Goal: Navigation & Orientation: Find specific page/section

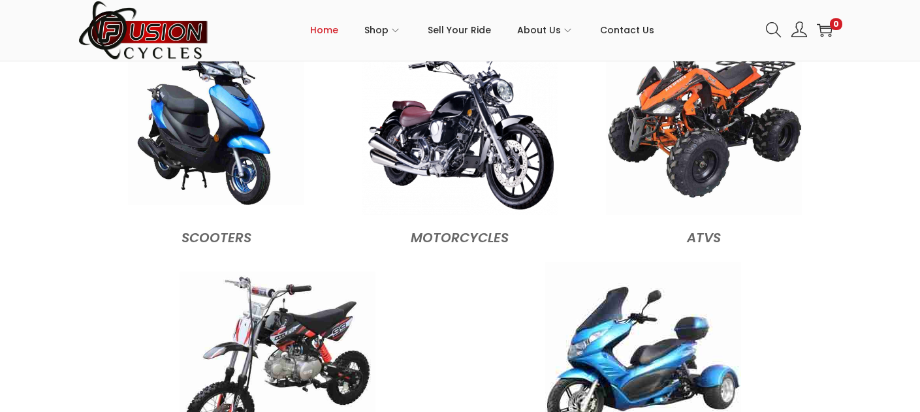
scroll to position [1298, 0]
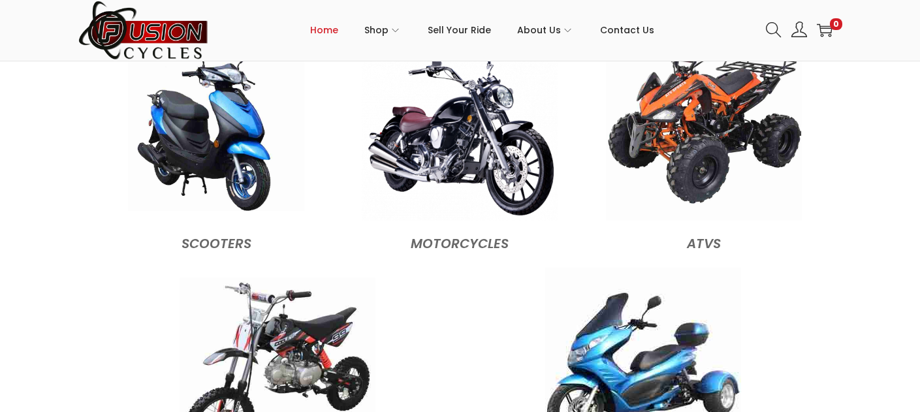
click at [220, 142] on img at bounding box center [216, 123] width 176 height 176
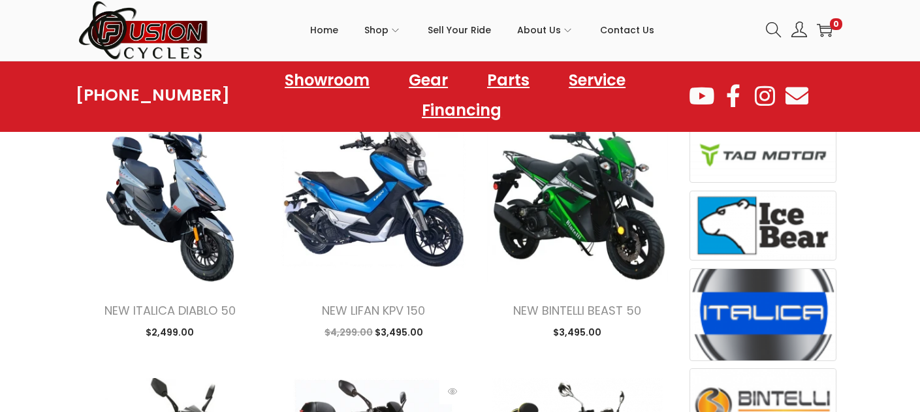
scroll to position [455, 0]
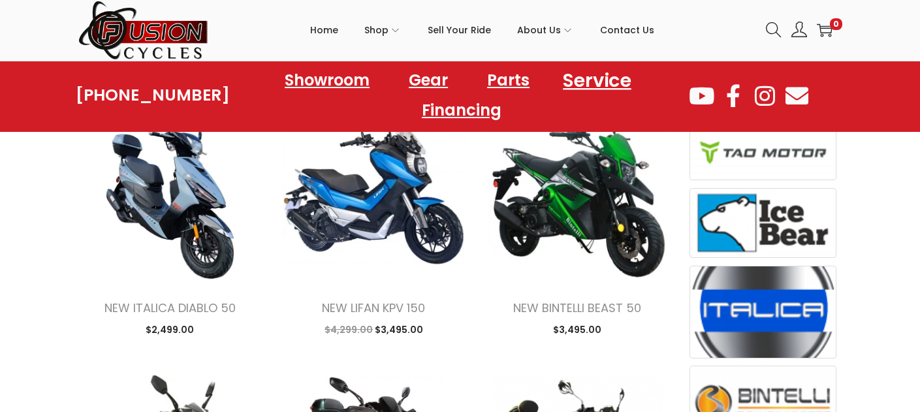
click at [618, 86] on link "Service" at bounding box center [596, 80] width 99 height 36
